Goal: Find contact information: Find contact information

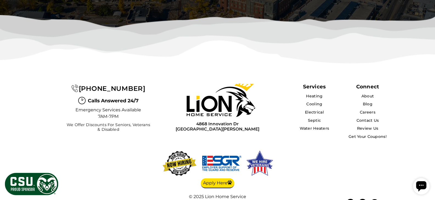
scroll to position [1749, 0]
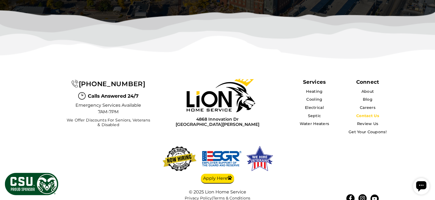
click at [373, 114] on link "Contact Us" at bounding box center [367, 116] width 23 height 5
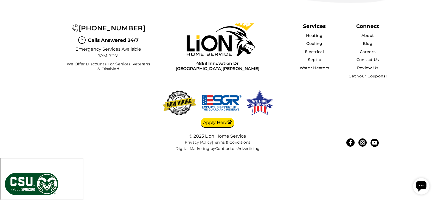
scroll to position [1211, 0]
drag, startPoint x: 181, startPoint y: 104, endPoint x: 236, endPoint y: 114, distance: 55.8
click at [236, 88] on div "[STREET_ADDRESS][PERSON_NAME]" at bounding box center [216, 52] width 123 height 74
copy div "[STREET_ADDRESS][PERSON_NAME]"
drag, startPoint x: 86, startPoint y: 65, endPoint x: 145, endPoint y: 67, distance: 59.0
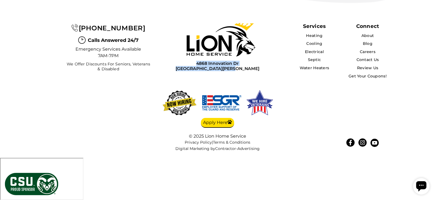
click at [145, 33] on div "[PHONE_NUMBER]" at bounding box center [108, 28] width 86 height 10
copy span "[PHONE_NUMBER]"
